Goal: Task Accomplishment & Management: Complete application form

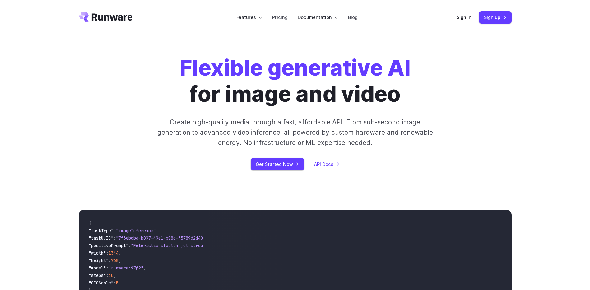
click at [473, 17] on div "Sign in Sign up" at bounding box center [483, 17] width 55 height 12
click at [463, 18] on link "Sign in" at bounding box center [463, 17] width 15 height 7
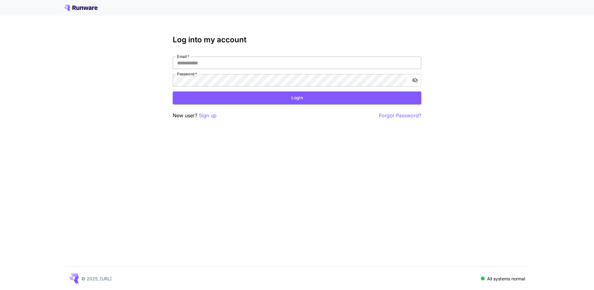
click at [203, 63] on input "Email   *" at bounding box center [297, 63] width 249 height 12
click at [207, 114] on p "Sign up" at bounding box center [208, 116] width 18 height 8
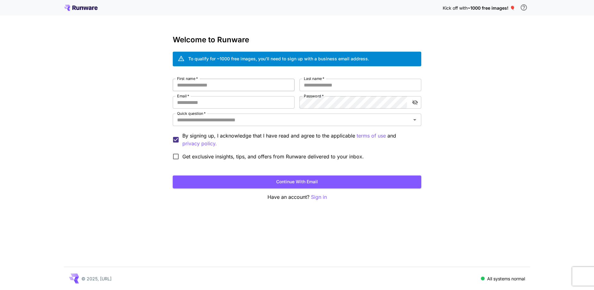
click at [213, 85] on input "First name   *" at bounding box center [234, 85] width 122 height 12
